Goal: Transaction & Acquisition: Obtain resource

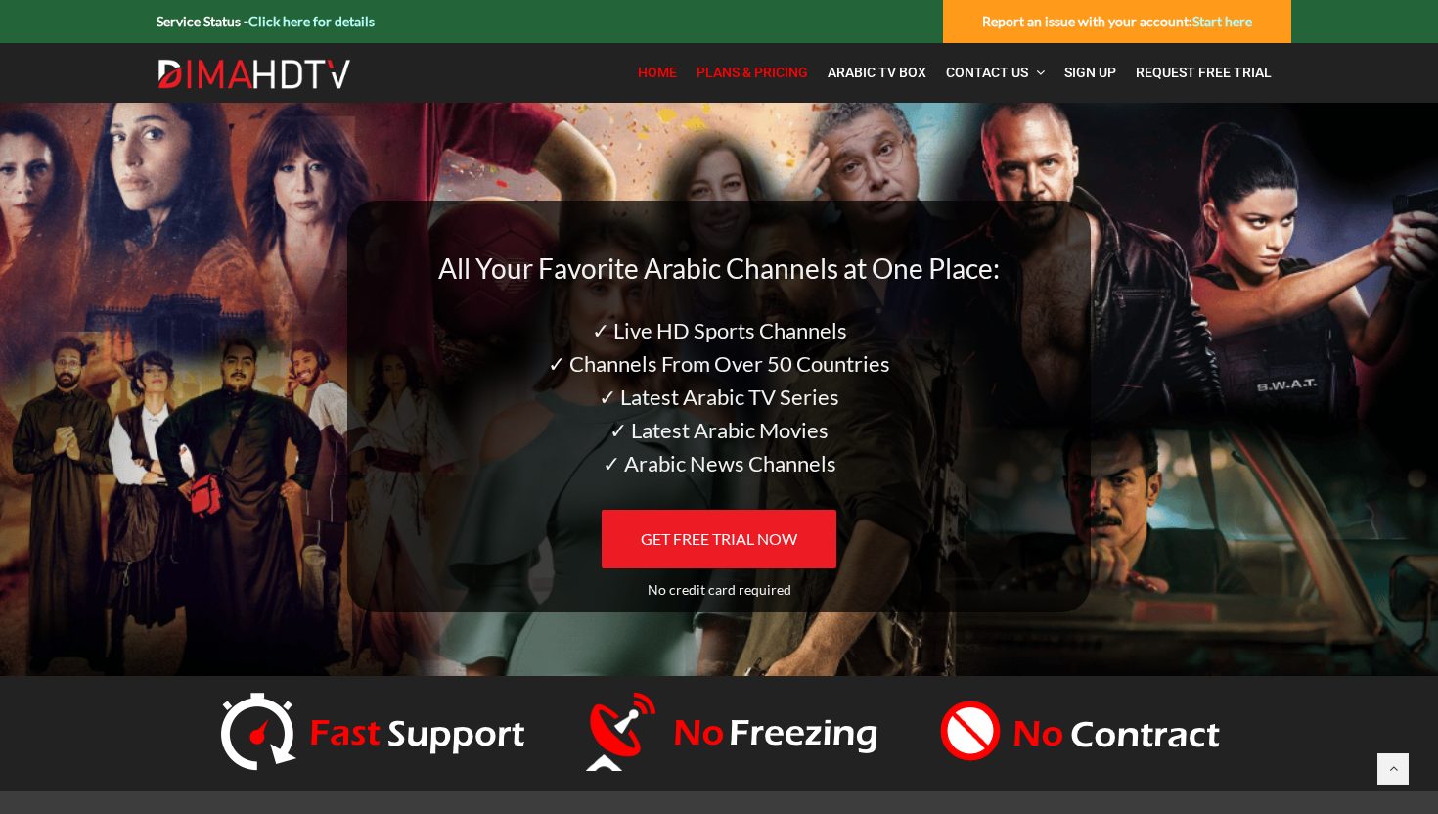
click at [764, 67] on span "Plans & Pricing" at bounding box center [751, 73] width 111 height 16
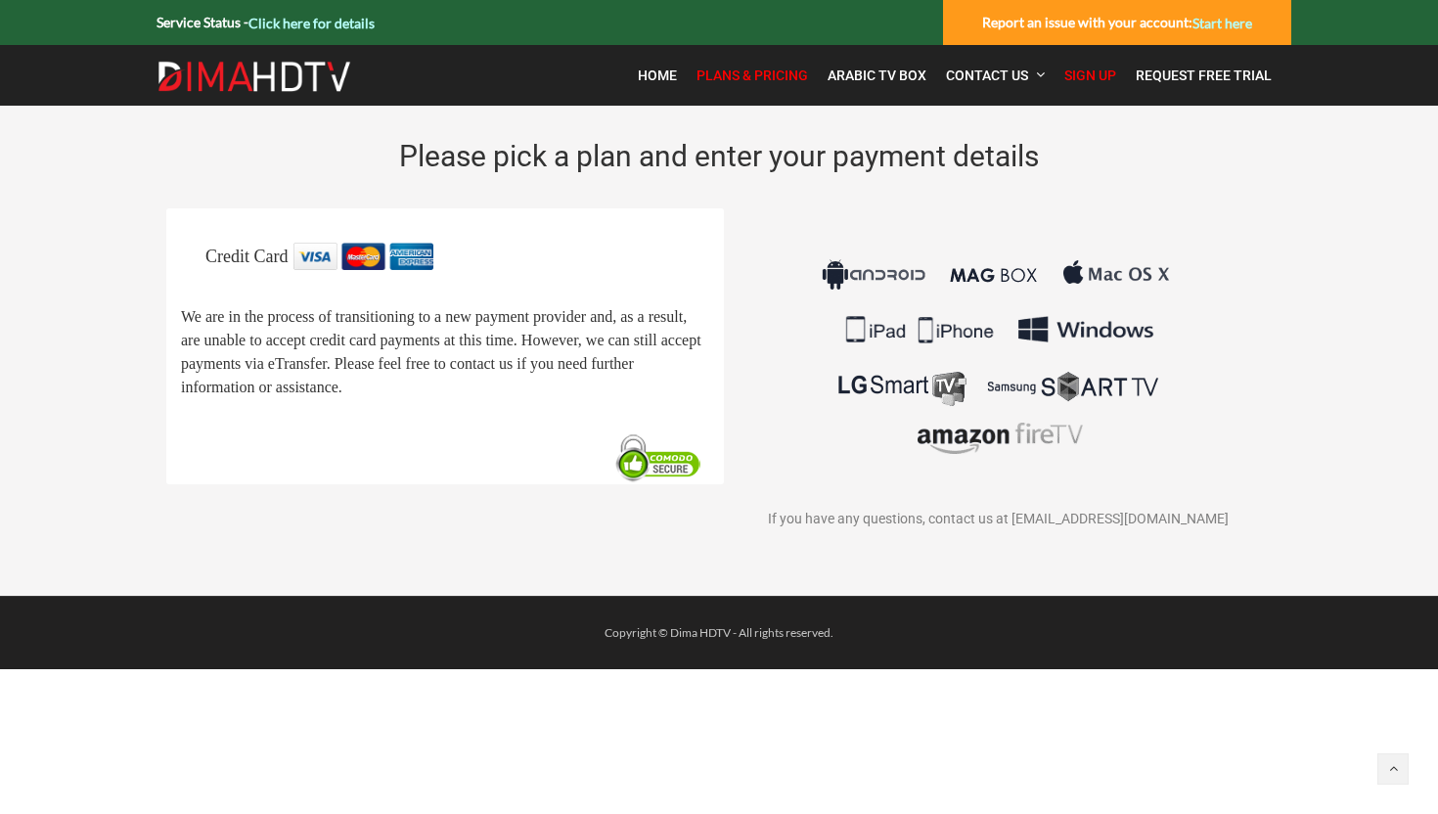
click at [741, 84] on link "Plans & Pricing" at bounding box center [752, 75] width 131 height 41
click at [660, 72] on span "Home" at bounding box center [657, 75] width 39 height 16
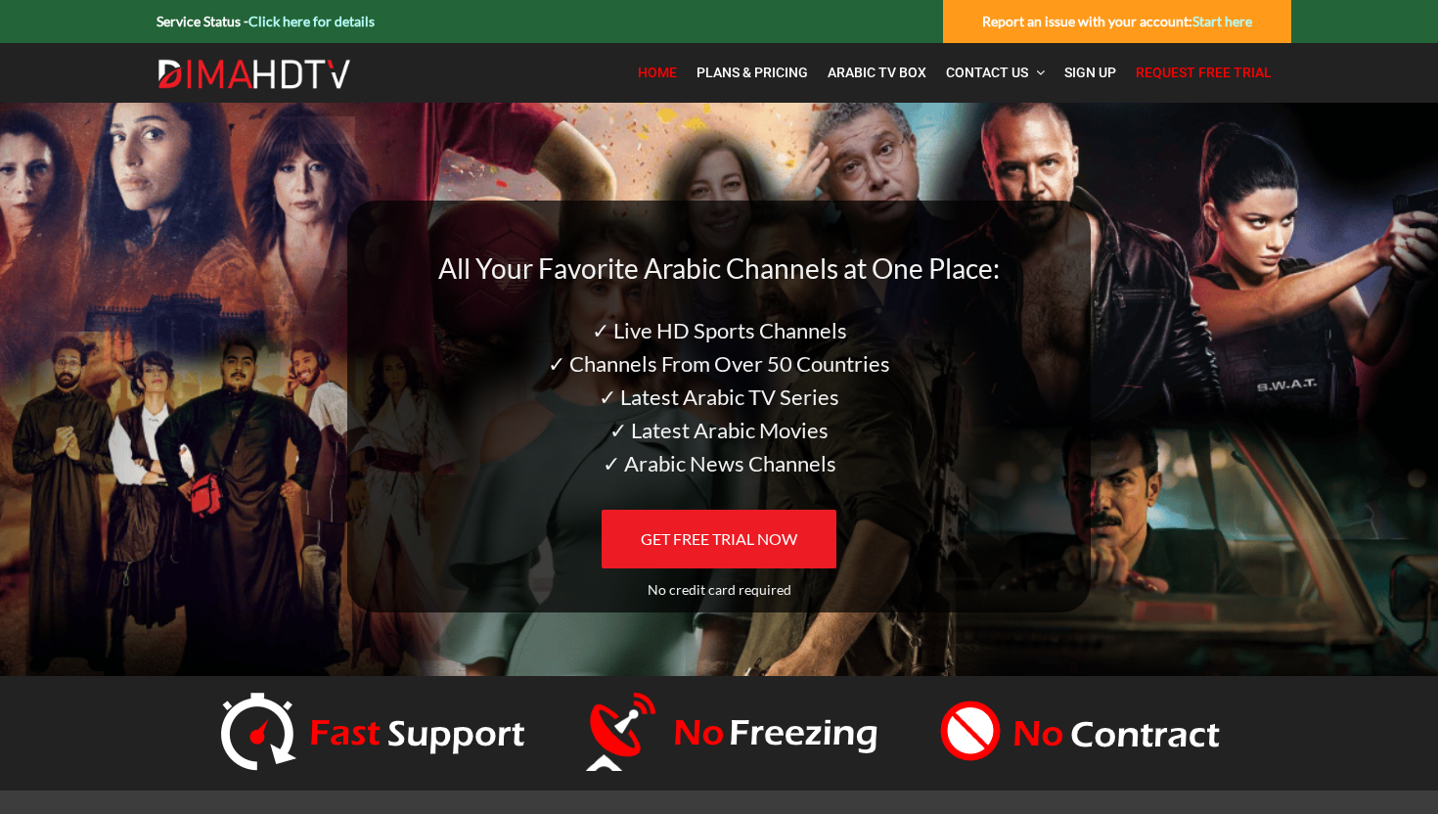
click at [1159, 70] on span "Request Free Trial" at bounding box center [1204, 73] width 136 height 16
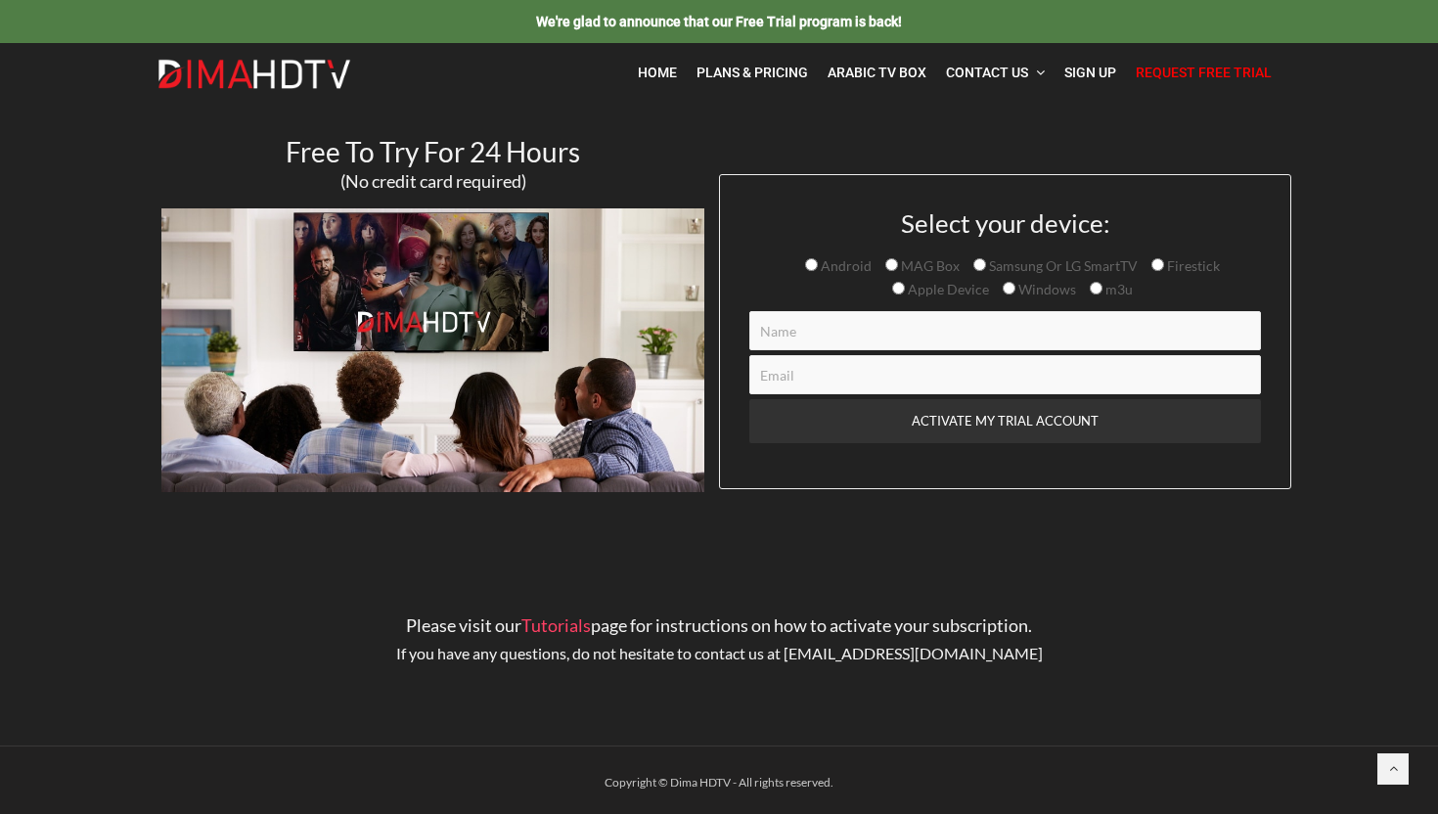
click at [935, 345] on input "Contact form" at bounding box center [1005, 330] width 512 height 39
click at [876, 343] on input "Contact form" at bounding box center [1005, 330] width 512 height 39
type input "ADAM"
click at [851, 379] on input "Contact form" at bounding box center [1005, 374] width 512 height 39
type input "adam_alahmad@hotmail.com"
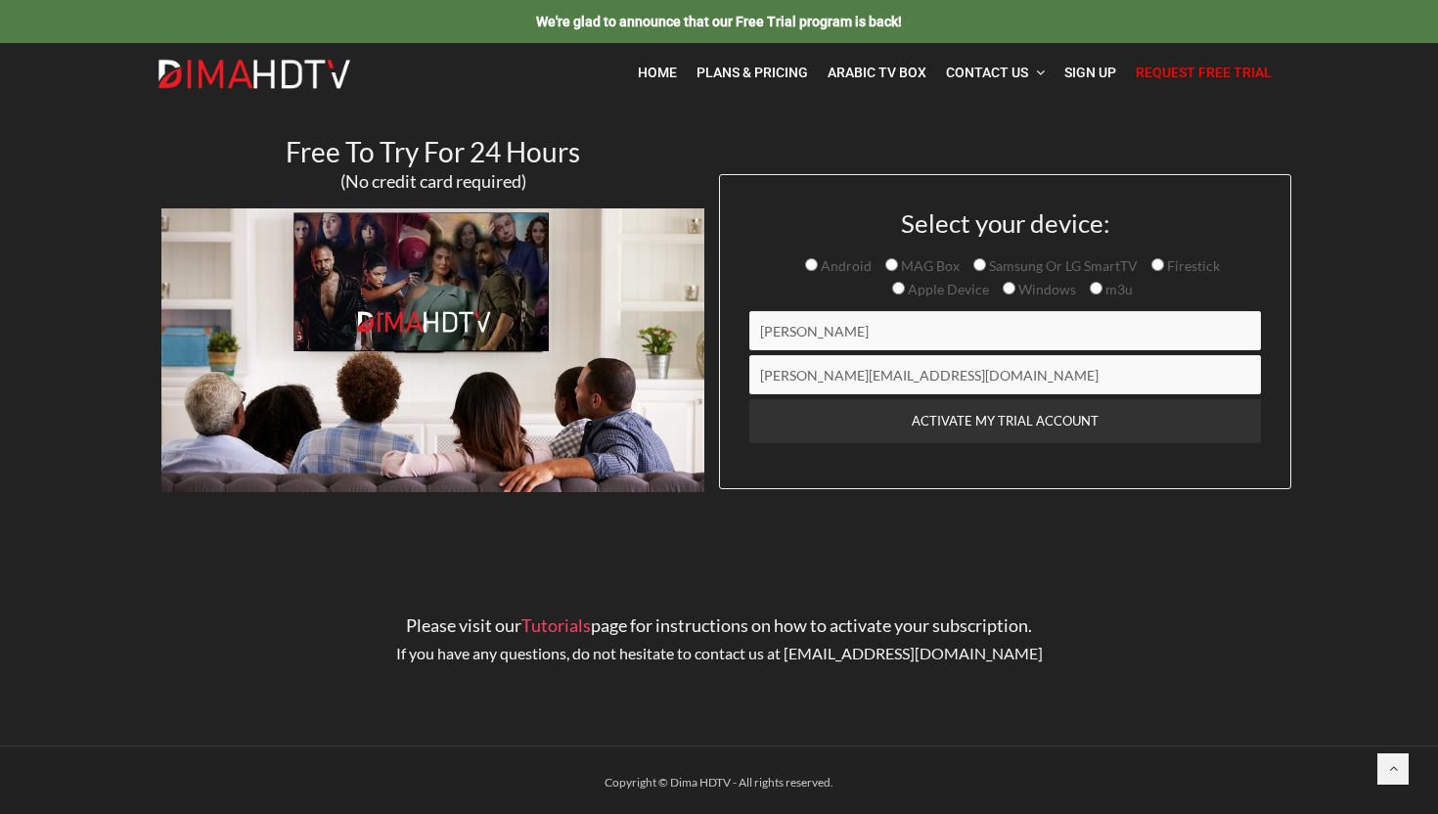
click at [1091, 288] on input "m3u" at bounding box center [1096, 288] width 13 height 13
radio input "true"
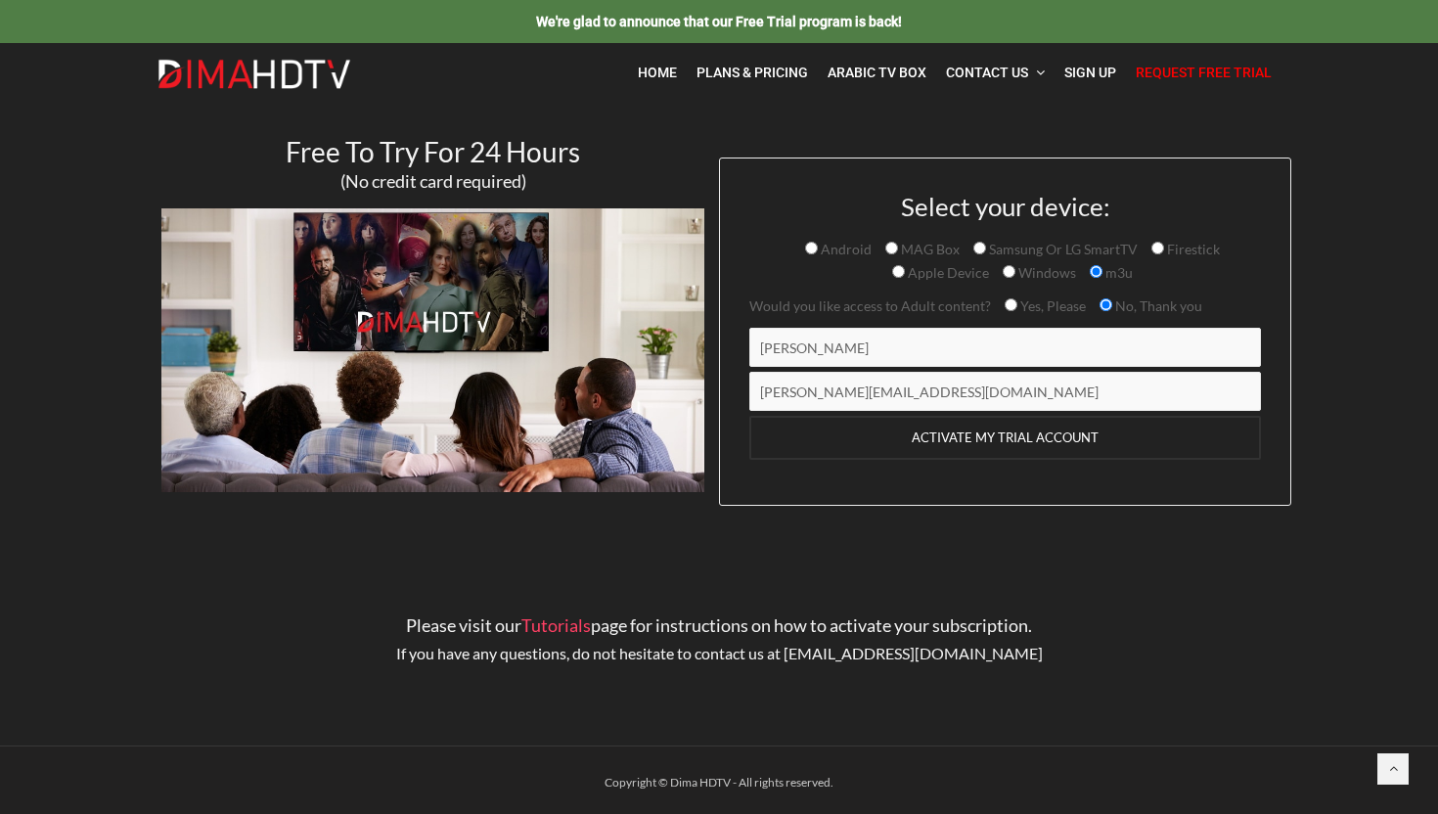
click at [1022, 442] on input "ACTIVATE MY TRIAL ACCOUNT" at bounding box center [1005, 438] width 512 height 44
